Goal: Find specific page/section: Find specific page/section

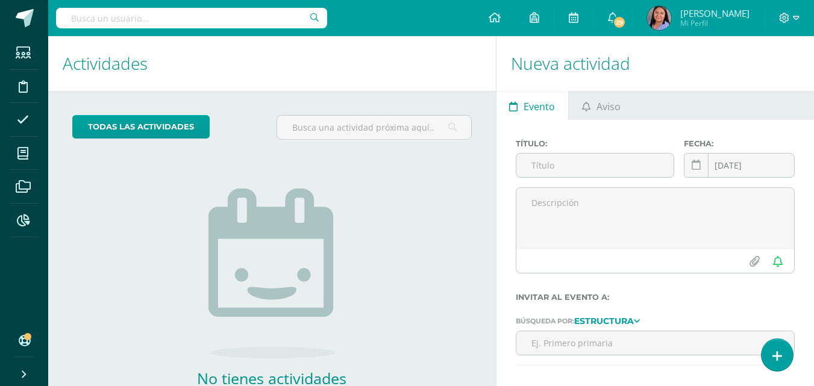
click at [171, 13] on input "text" at bounding box center [191, 18] width 271 height 20
click at [233, 17] on input "text" at bounding box center [191, 18] width 271 height 20
type input "donato baldetti"
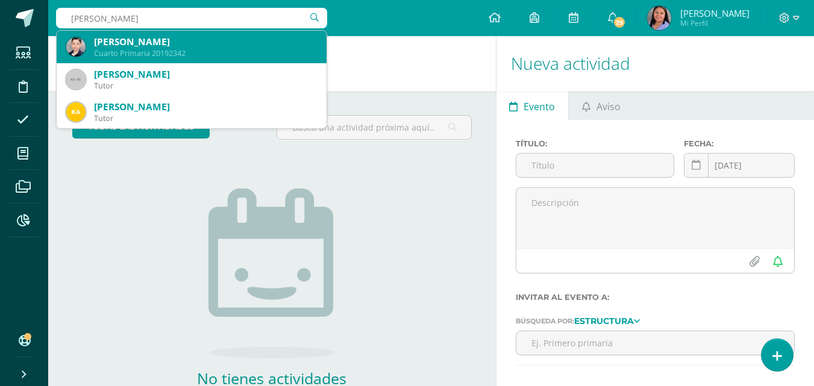
click at [177, 52] on div "Cuarto Primaria 20192342" at bounding box center [205, 53] width 223 height 10
